Goal: Navigation & Orientation: Find specific page/section

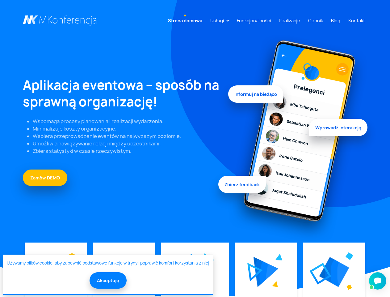
click at [218, 20] on link "Usługi" at bounding box center [217, 20] width 19 height 11
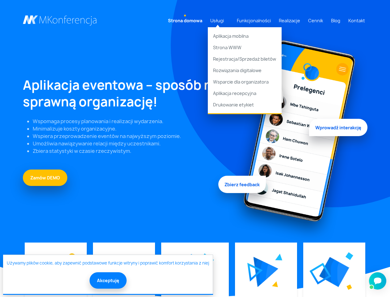
click at [266, 272] on img at bounding box center [266, 271] width 25 height 30
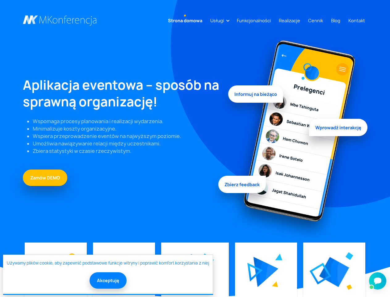
click at [334, 272] on img at bounding box center [335, 272] width 30 height 30
click at [108, 280] on button "Akceptuję" at bounding box center [108, 280] width 37 height 16
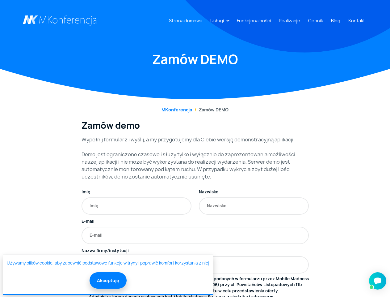
click at [218, 20] on link "Usługi" at bounding box center [217, 20] width 19 height 11
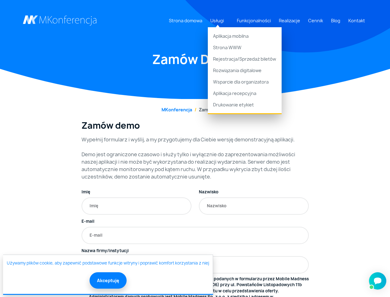
click at [108, 280] on button "Akceptuję" at bounding box center [108, 280] width 37 height 16
